Goal: Find specific page/section: Find specific page/section

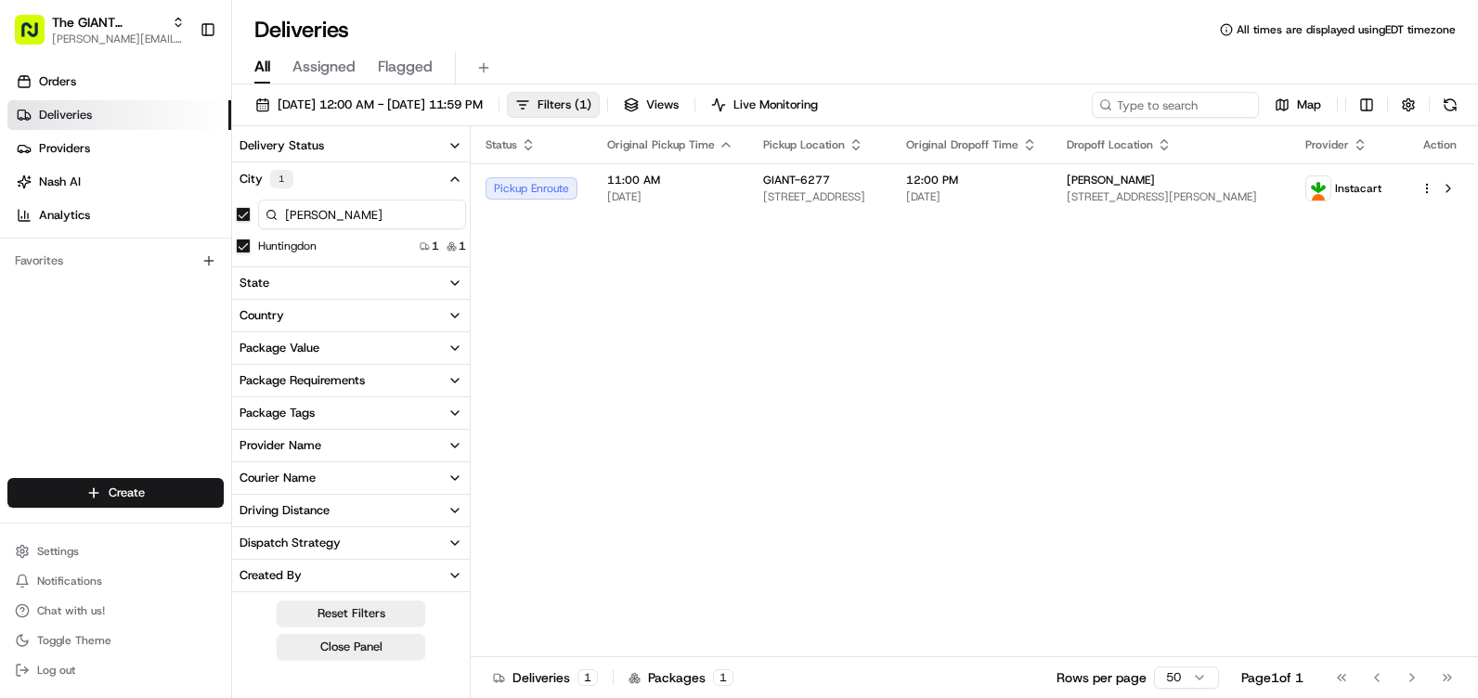
click at [1448, 188] on button at bounding box center [1448, 188] width 22 height 22
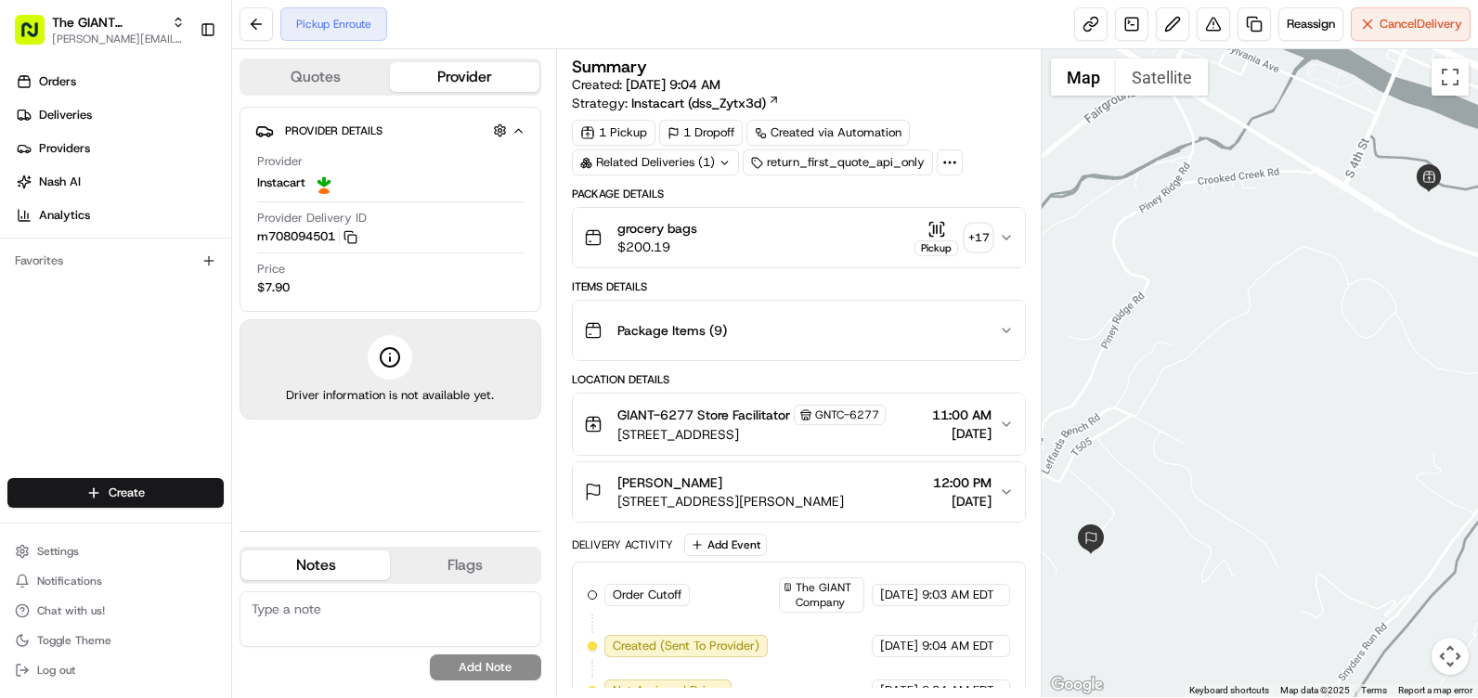
click at [988, 243] on div "+ 17" at bounding box center [978, 238] width 26 height 26
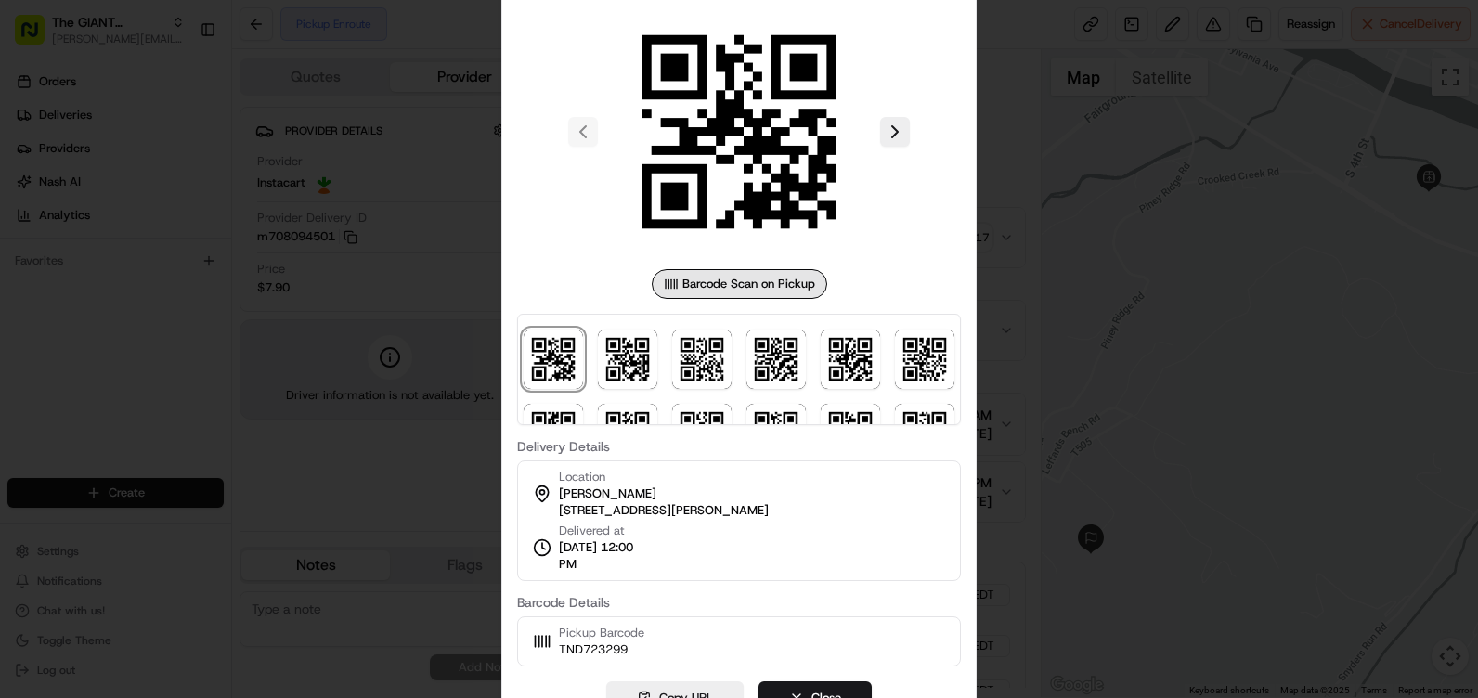
click at [1078, 169] on div at bounding box center [739, 349] width 1478 height 698
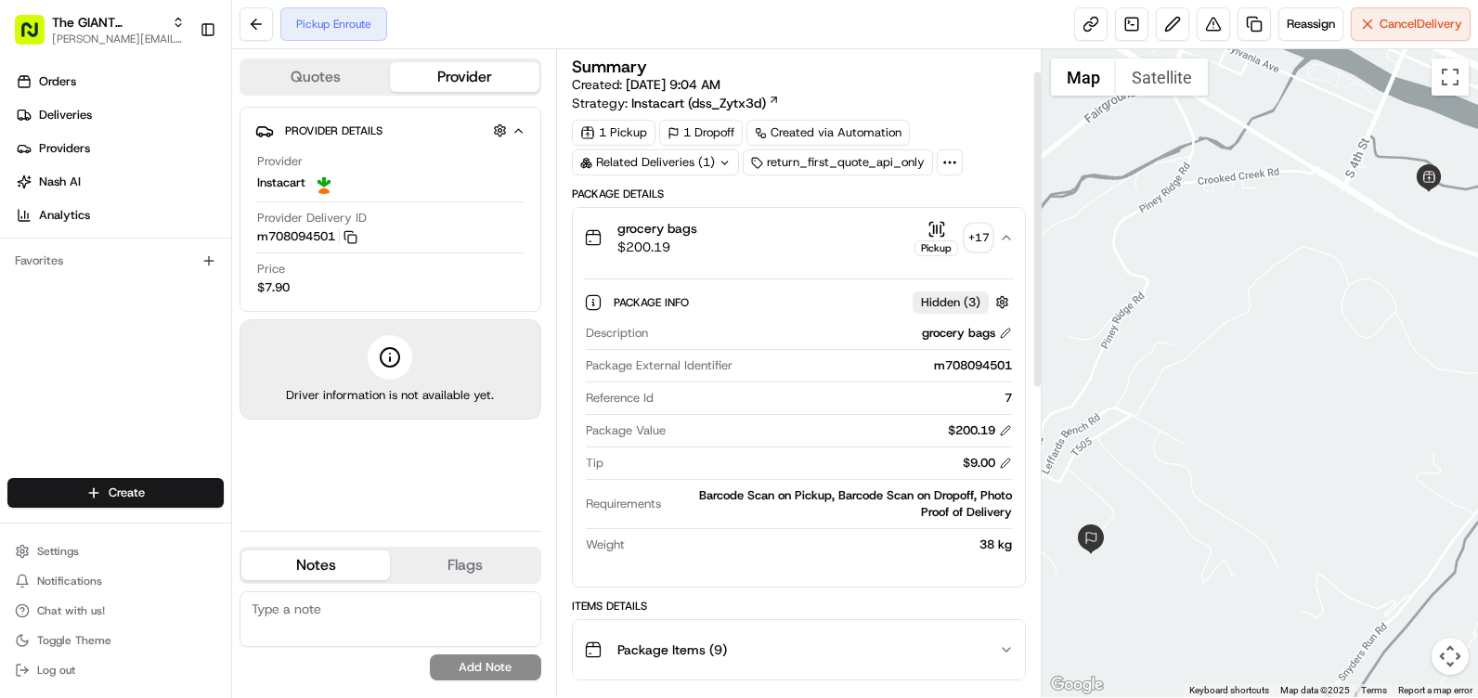
scroll to position [186, 0]
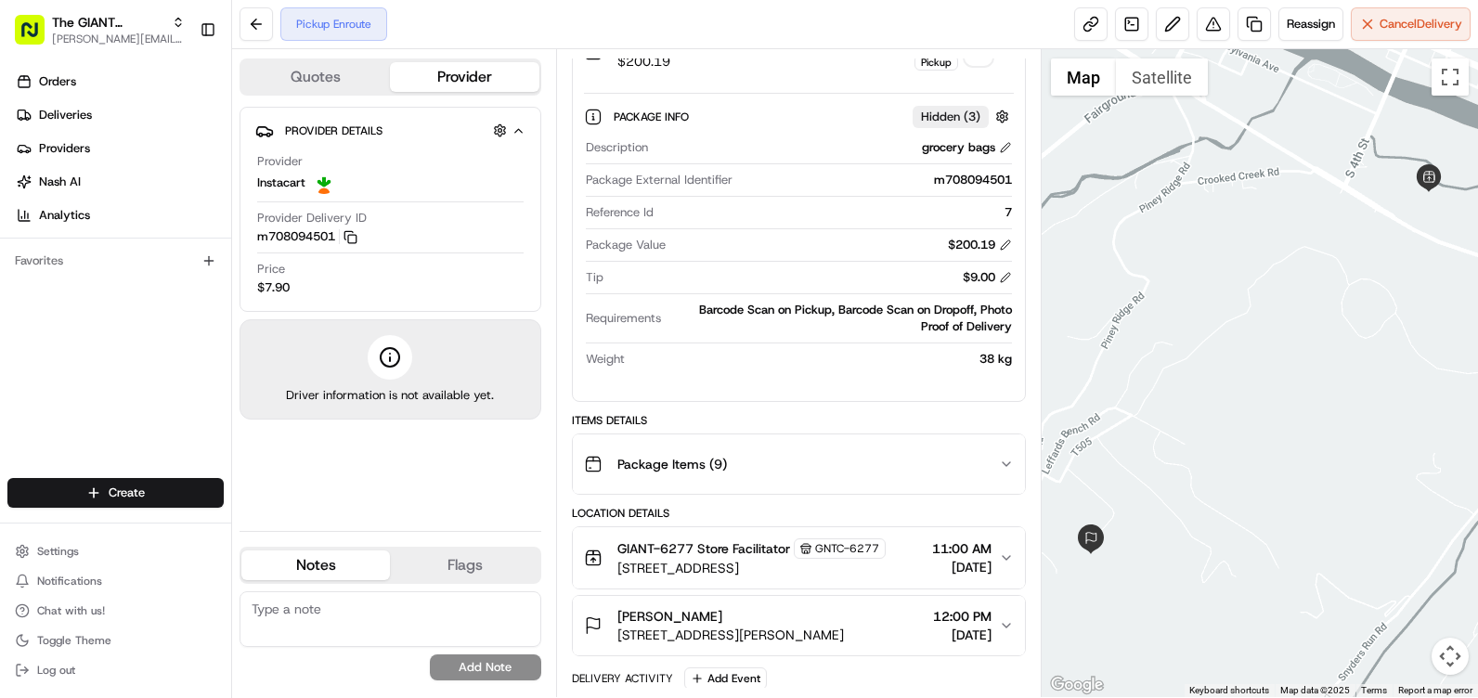
click at [1005, 459] on icon "button" at bounding box center [1006, 464] width 15 height 15
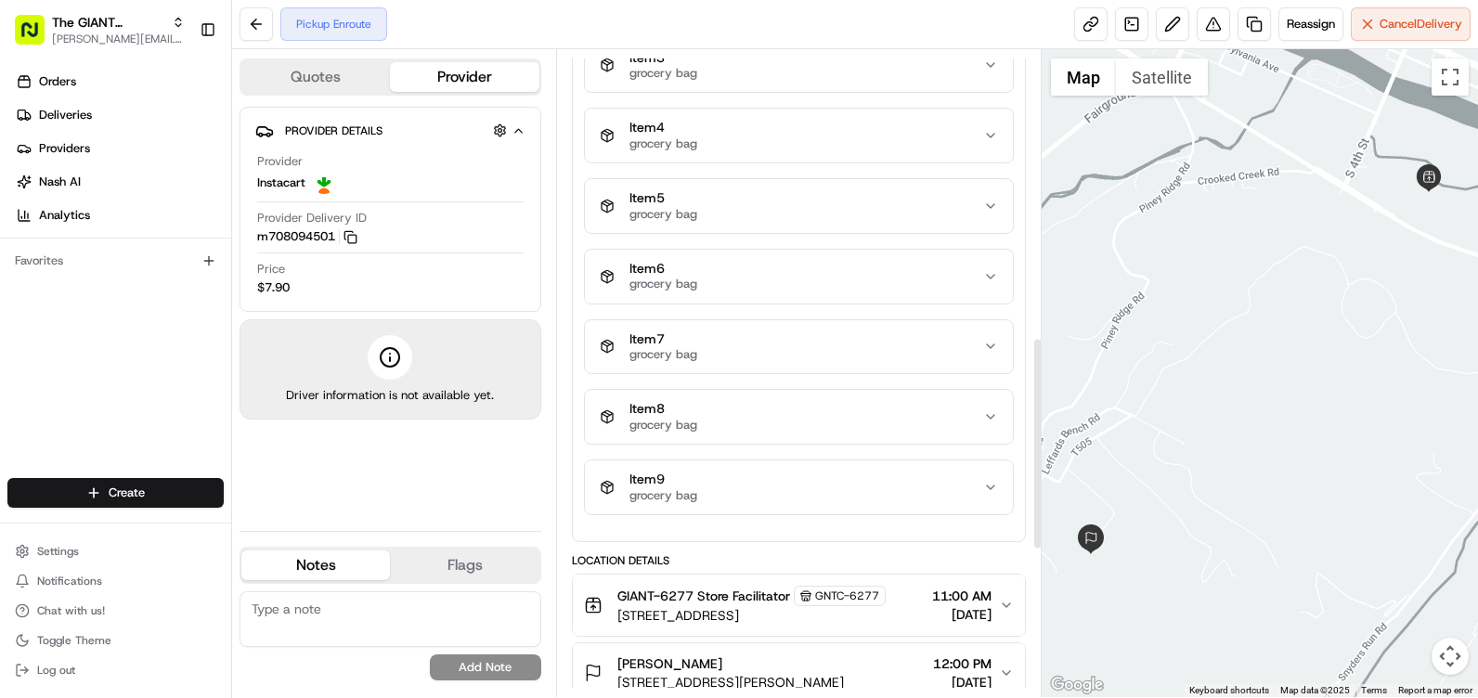
scroll to position [928, 0]
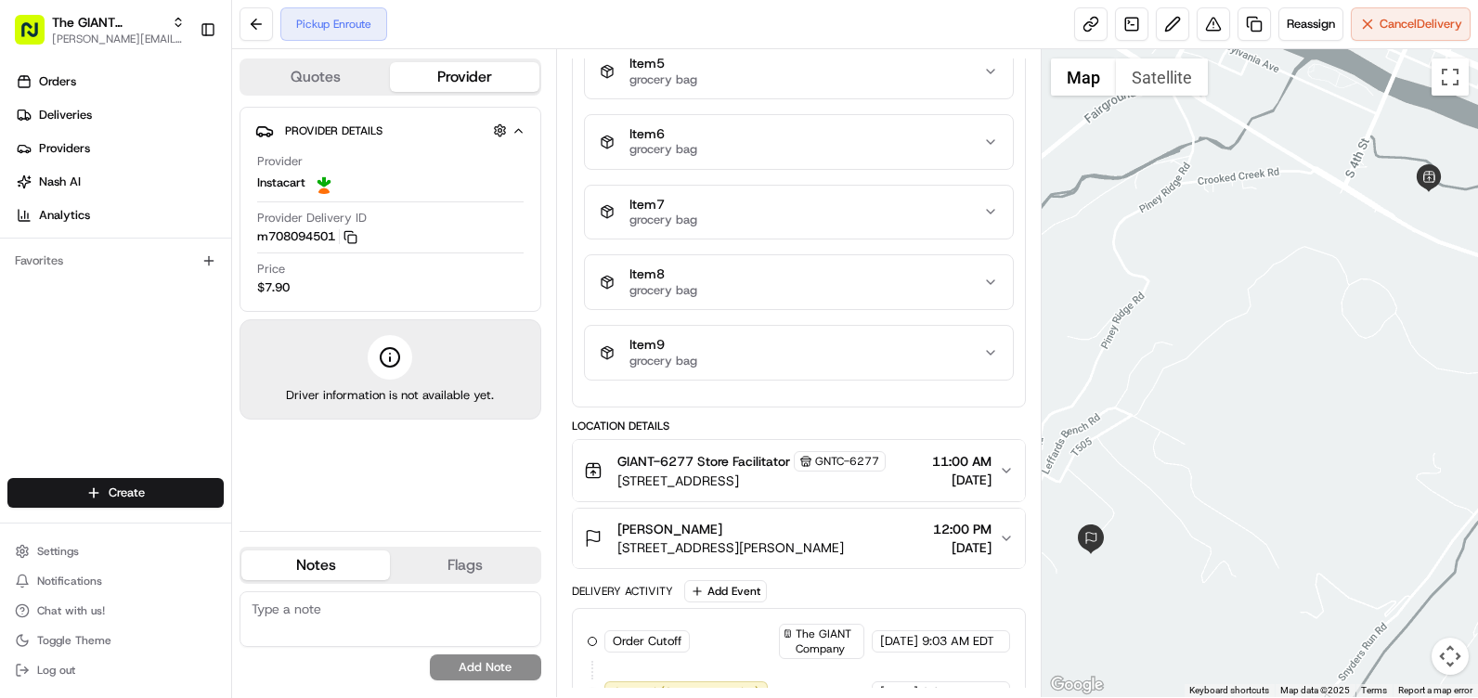
click at [1001, 536] on icon "button" at bounding box center [1006, 538] width 15 height 15
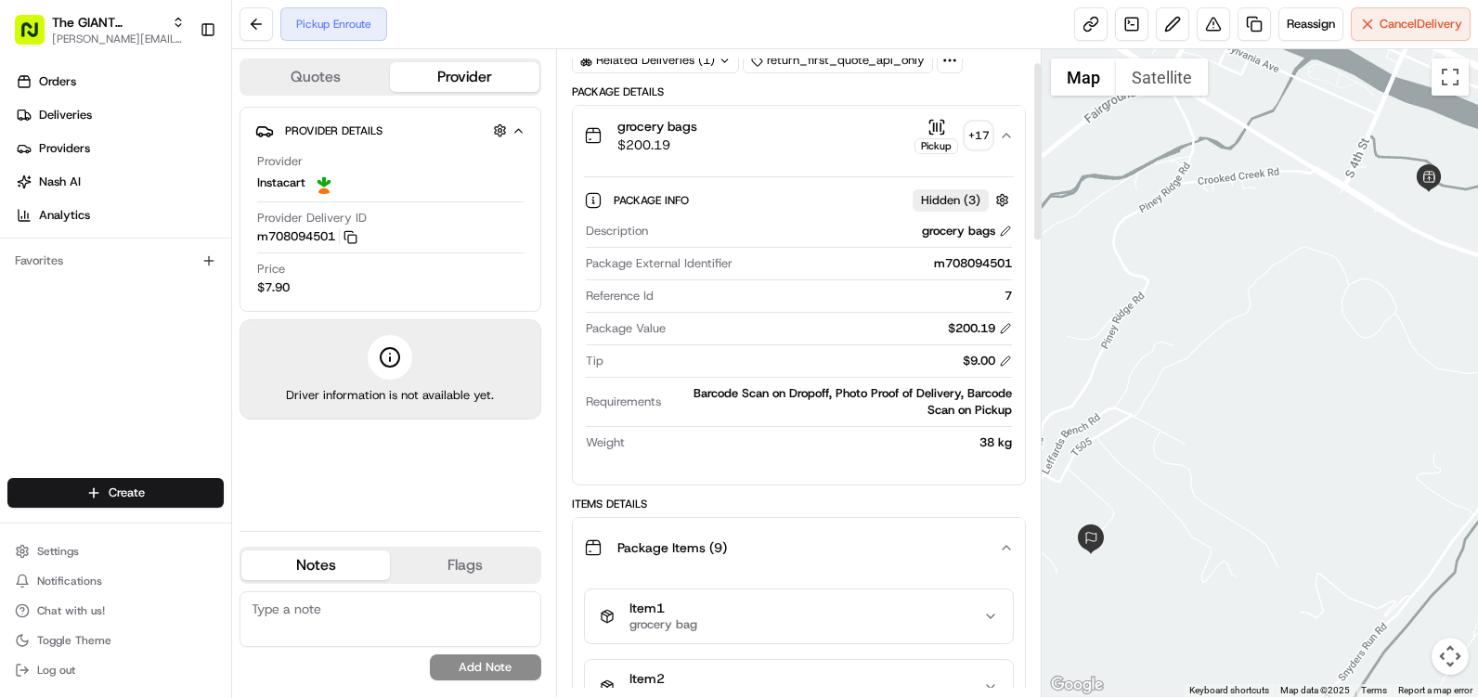
scroll to position [0, 0]
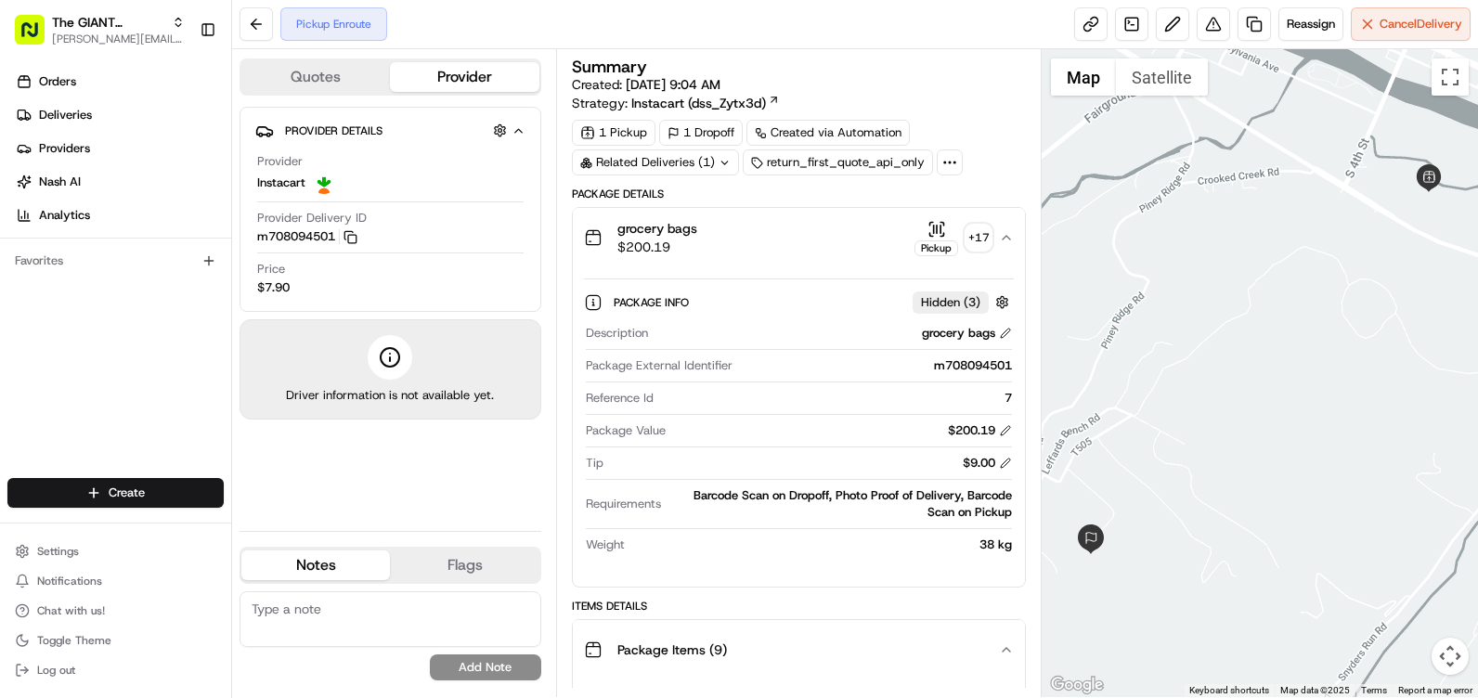
click at [1147, 205] on div at bounding box center [1259, 373] width 436 height 648
click at [258, 15] on button at bounding box center [255, 23] width 33 height 33
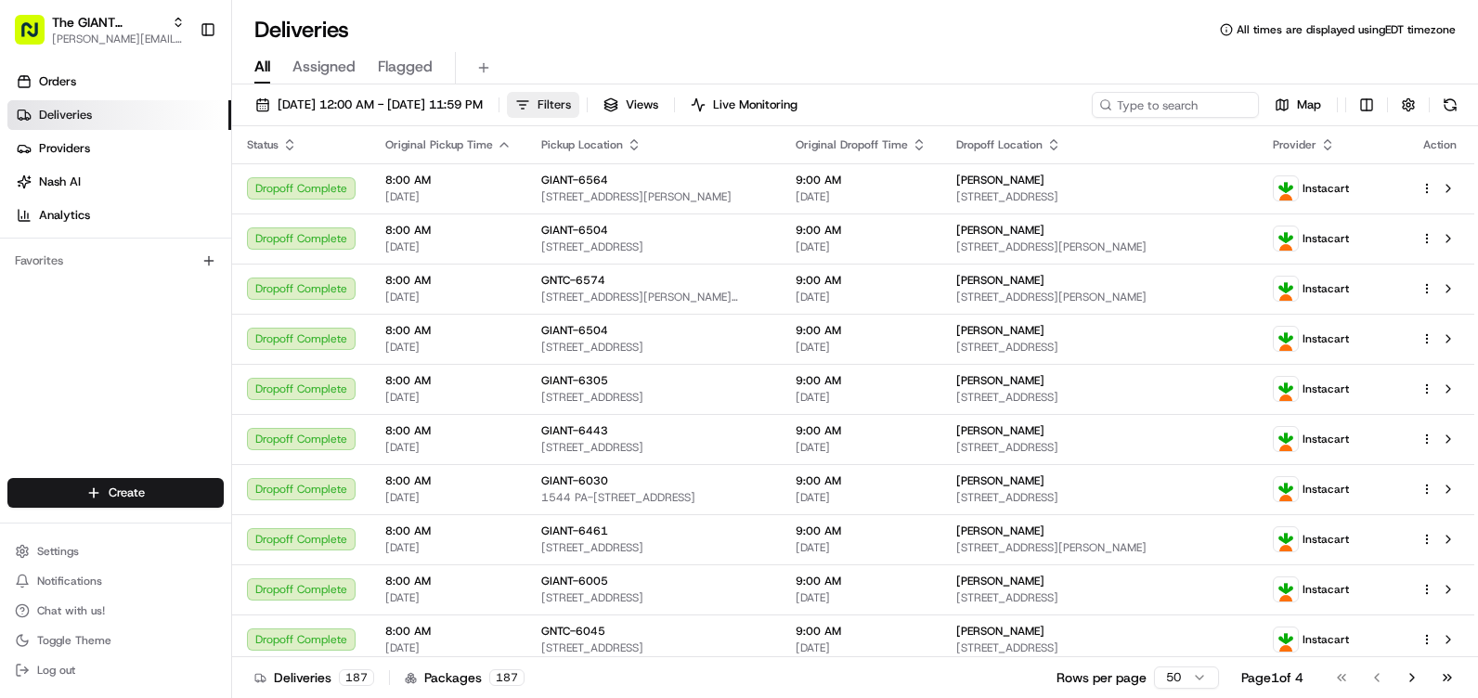
click at [579, 110] on button "Filters" at bounding box center [543, 105] width 72 height 26
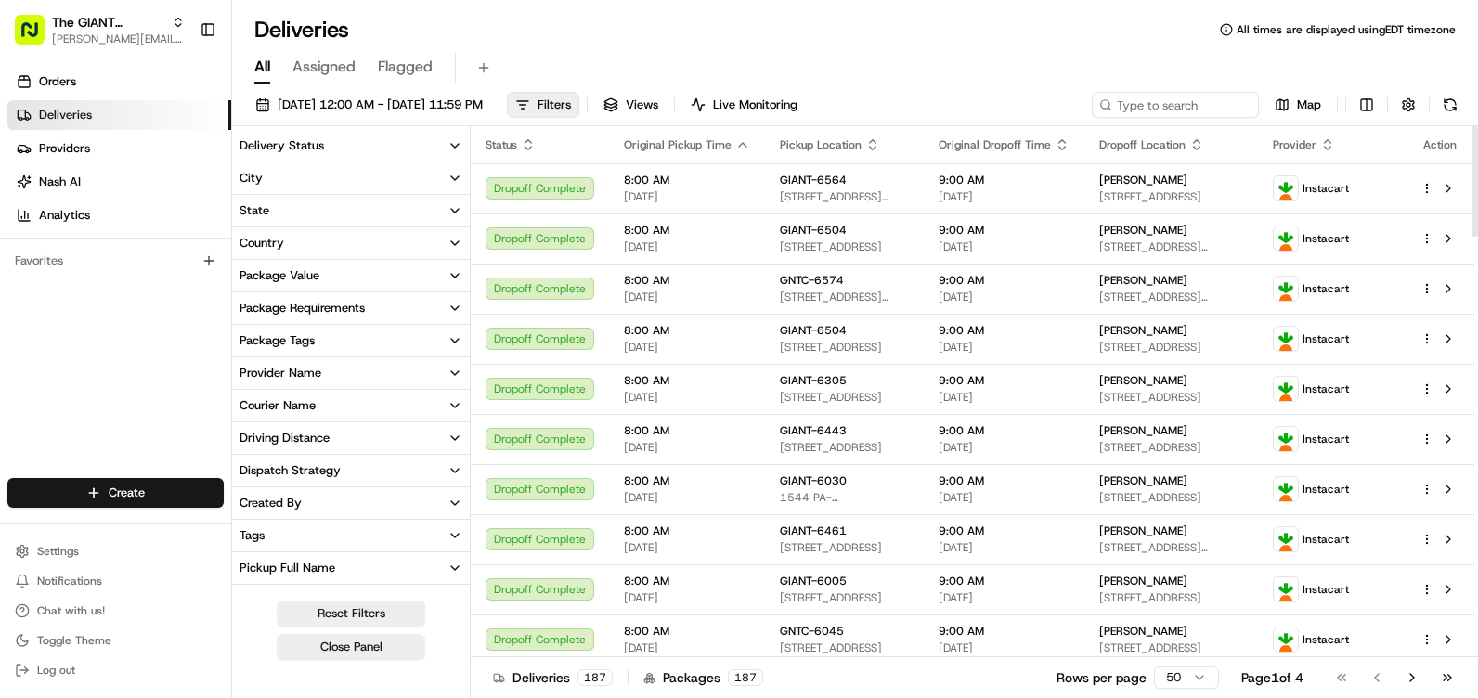
click at [285, 178] on button "City" at bounding box center [351, 178] width 238 height 32
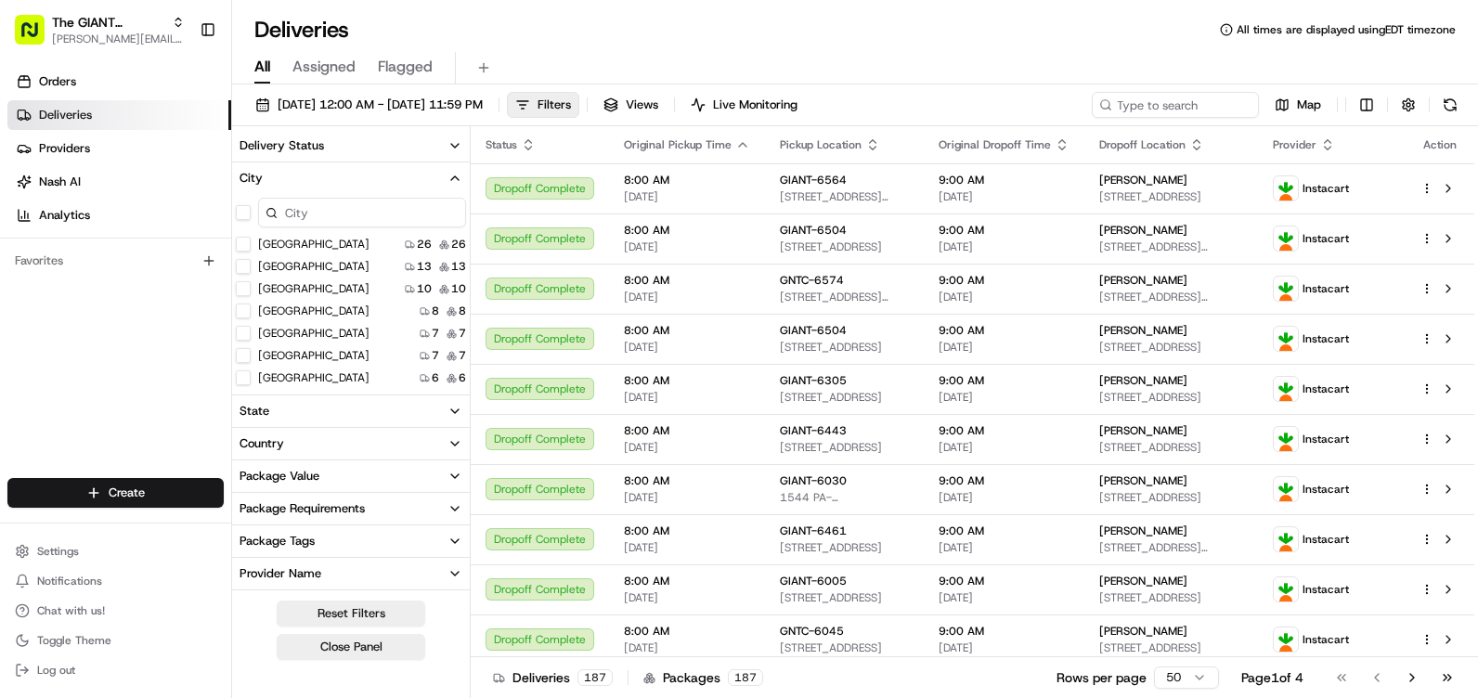
click at [285, 178] on button "City" at bounding box center [351, 178] width 238 height 32
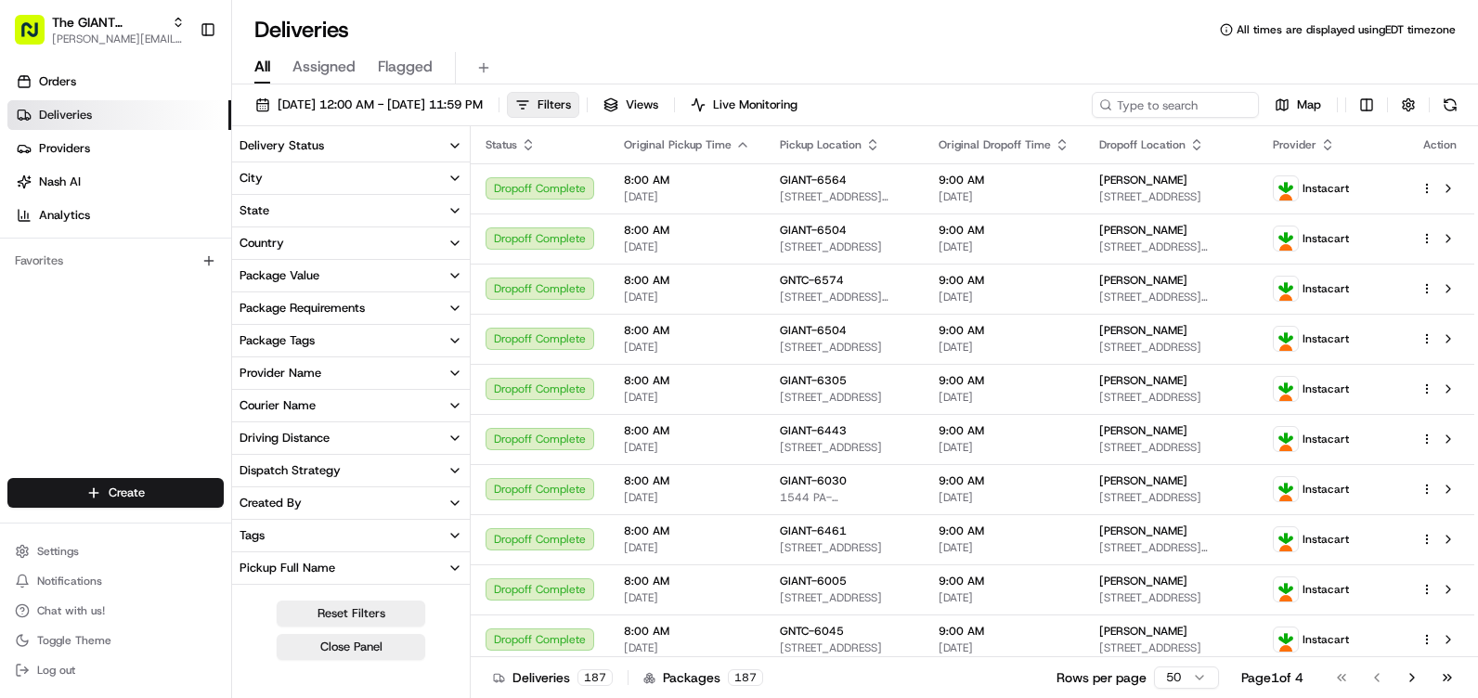
click at [285, 178] on button "City" at bounding box center [351, 178] width 238 height 32
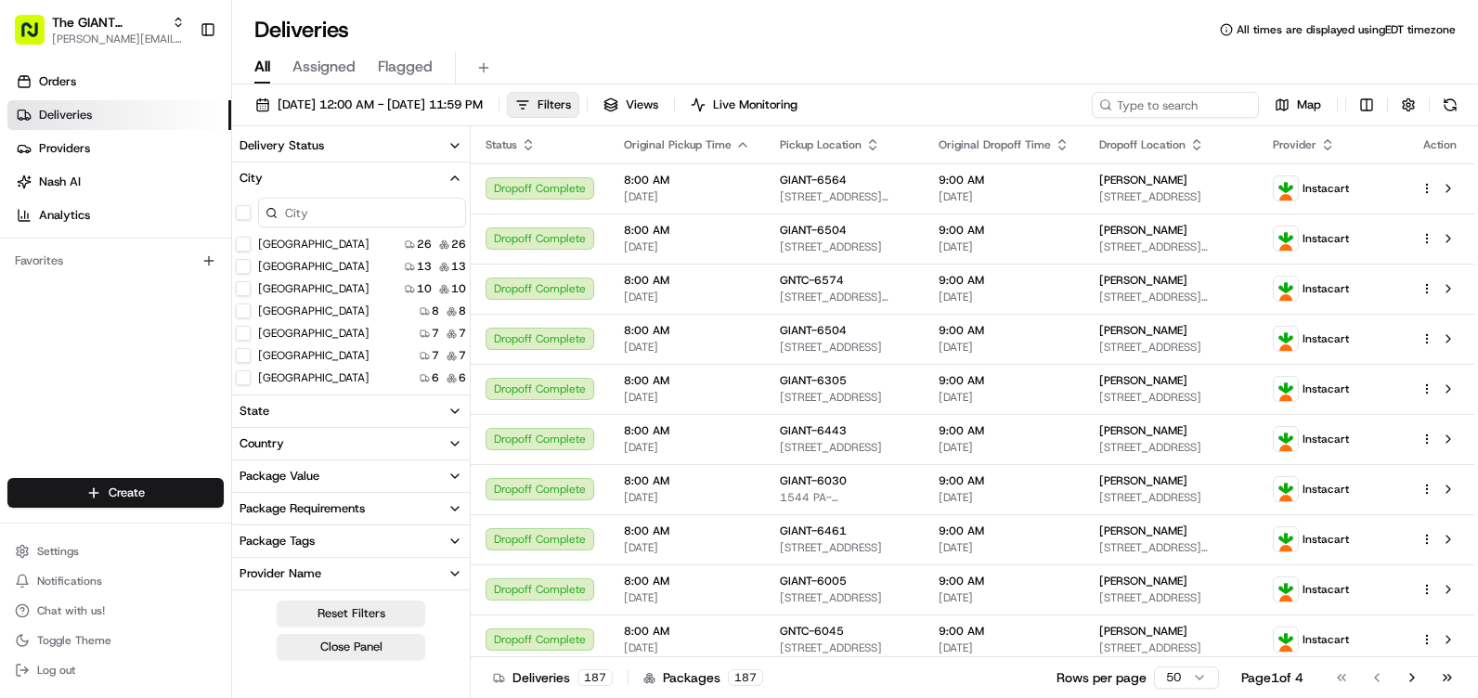
click at [305, 217] on input at bounding box center [362, 213] width 208 height 30
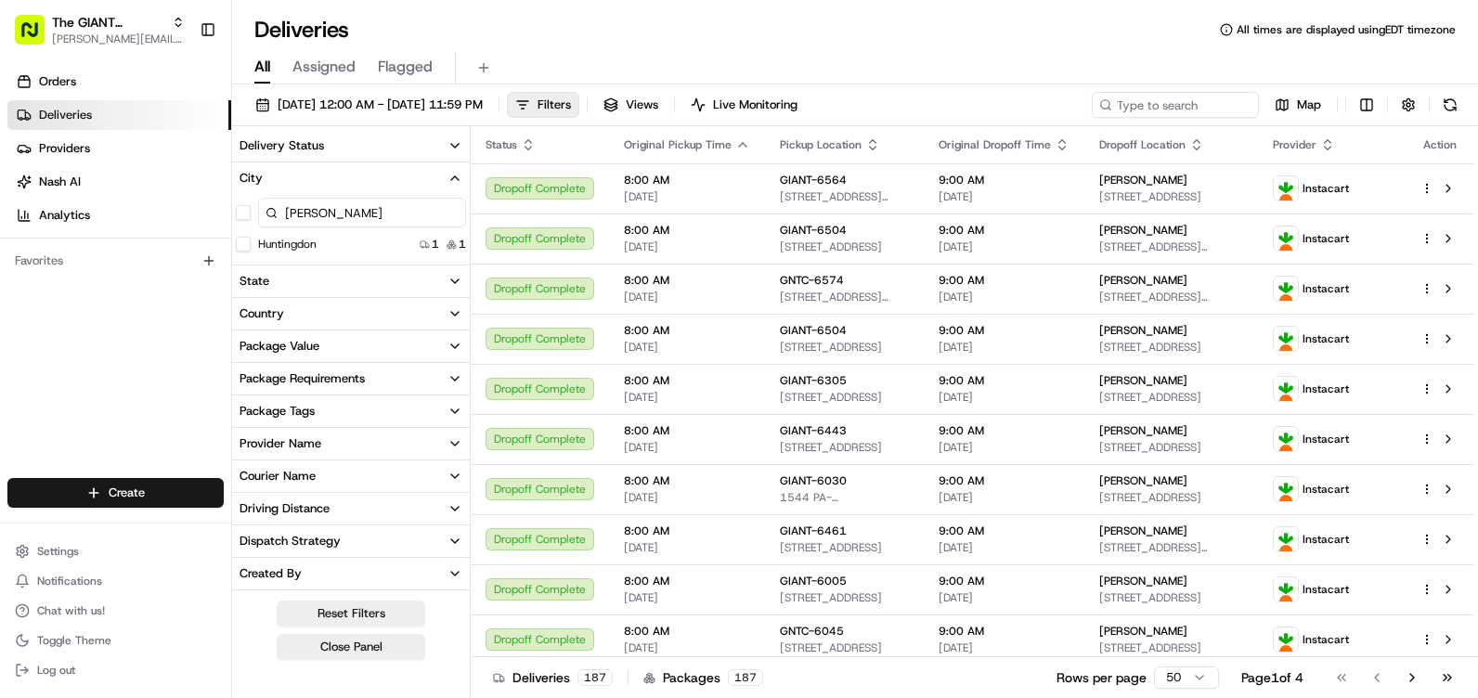
type input "[PERSON_NAME]"
click at [242, 243] on button "Huntingdon" at bounding box center [243, 244] width 15 height 15
